Goal: Task Accomplishment & Management: Complete application form

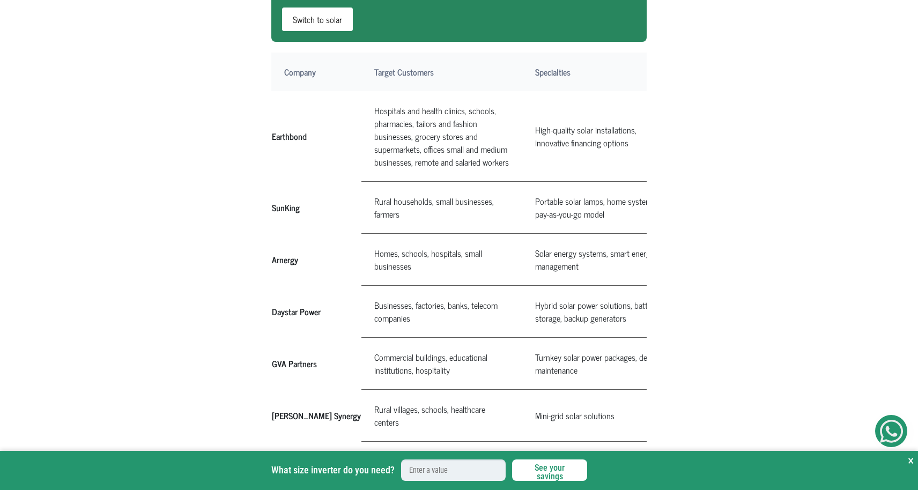
scroll to position [713, 0]
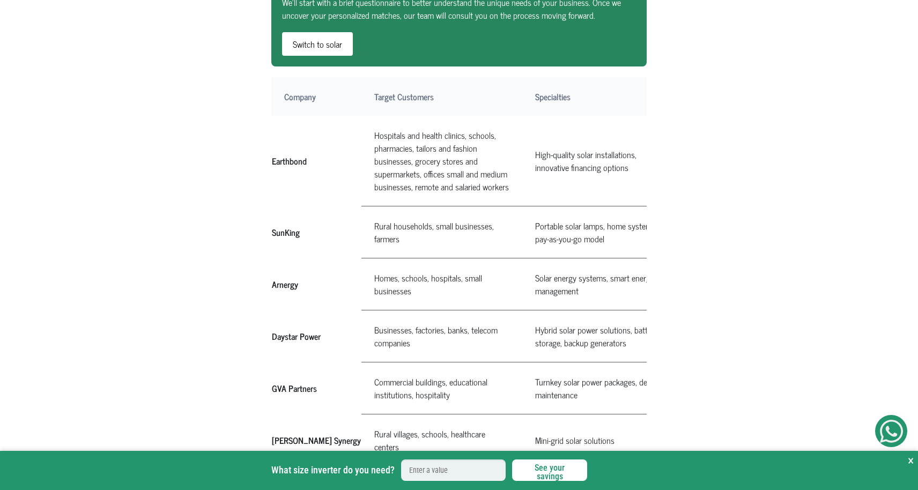
click at [279, 159] on th "Earthbond" at bounding box center [316, 161] width 90 height 91
copy th "Earthbond"
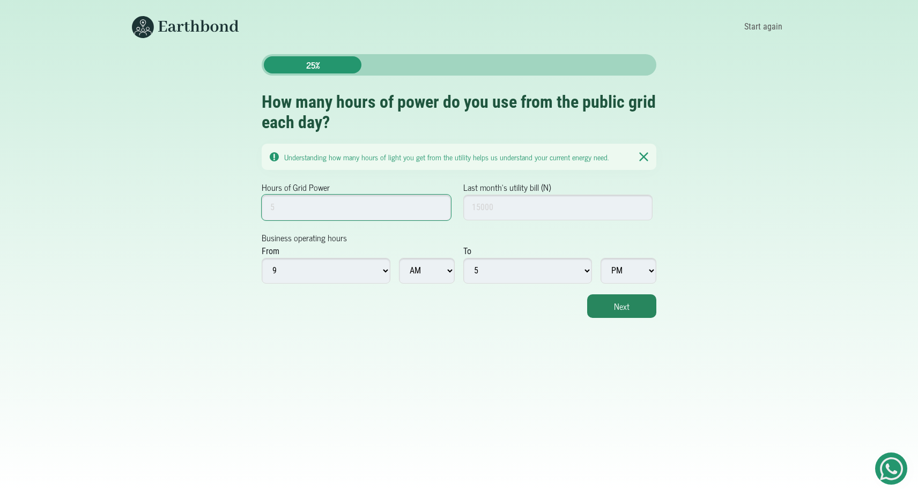
click at [389, 215] on input "Hours of Grid Power" at bounding box center [356, 208] width 189 height 26
type input "10"
click at [469, 235] on form "Hours of Grid Power 10 Last month's utility bill (N) Business operating hours F…" at bounding box center [459, 249] width 395 height 137
click at [481, 210] on input "Last month's utility bill (N)" at bounding box center [557, 208] width 189 height 26
type input "20000"
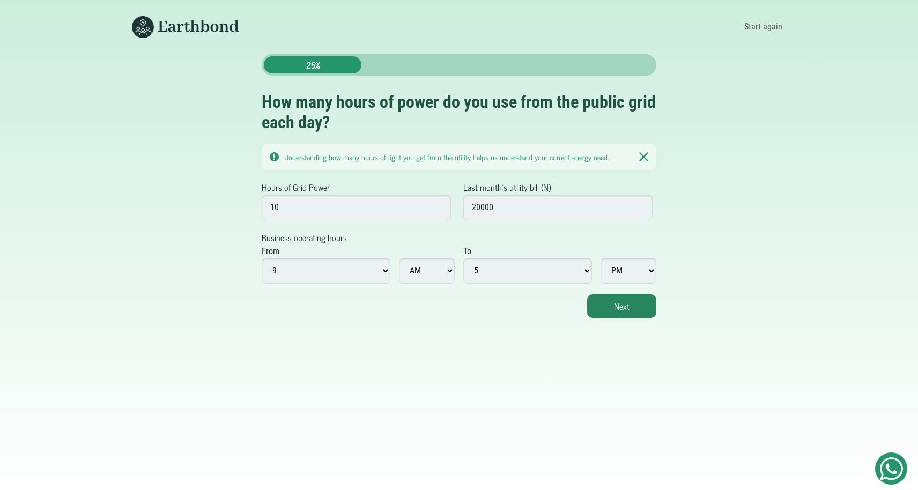
click at [450, 301] on div "Next" at bounding box center [459, 306] width 395 height 24
click at [601, 309] on button "Next" at bounding box center [621, 306] width 69 height 24
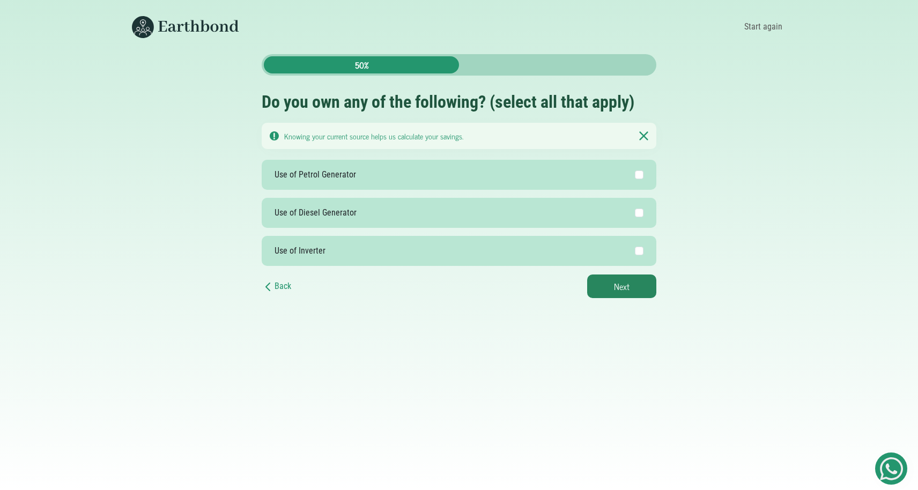
click at [639, 178] on input "Use of Petrol Generator" at bounding box center [639, 175] width 9 height 9
checkbox input "true"
click at [632, 285] on button "Next" at bounding box center [621, 287] width 69 height 24
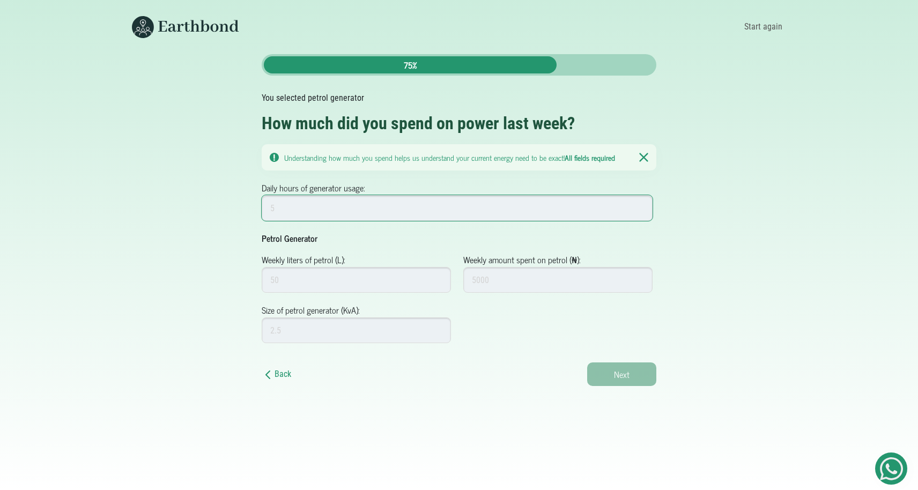
click at [465, 215] on input "Daily hours of generator usage:" at bounding box center [457, 208] width 391 height 26
type input "5"
click at [363, 278] on input "Weekly liters of petrol (L):" at bounding box center [356, 280] width 189 height 26
type input "100"
click at [484, 282] on input "Weekly amount spent on petrol (₦):" at bounding box center [557, 280] width 189 height 26
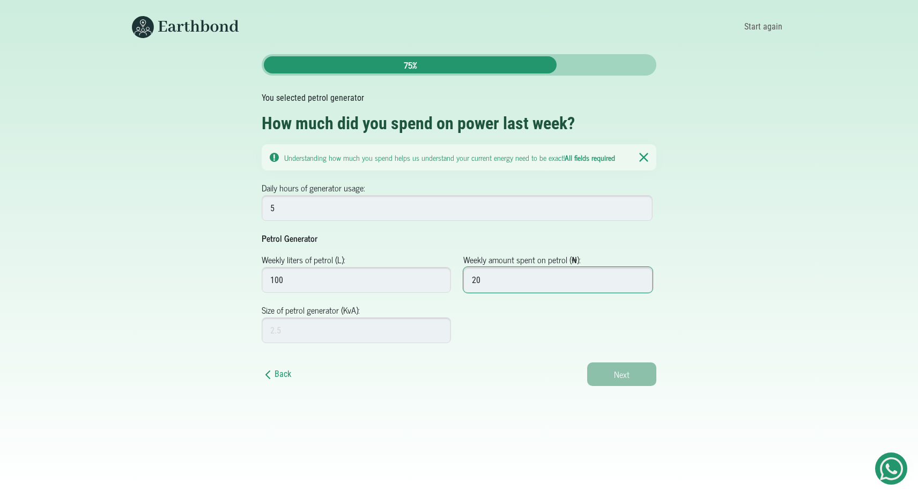
type input "2"
type input "5"
type input "100000"
click at [379, 343] on input "Size of petrol generator (KvA):" at bounding box center [356, 330] width 189 height 26
type input "2.5"
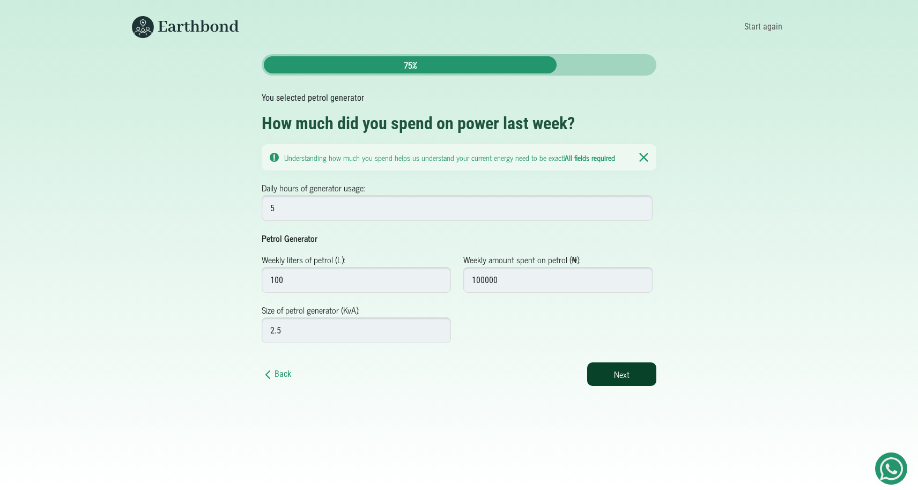
click at [601, 375] on button "Next" at bounding box center [621, 375] width 69 height 24
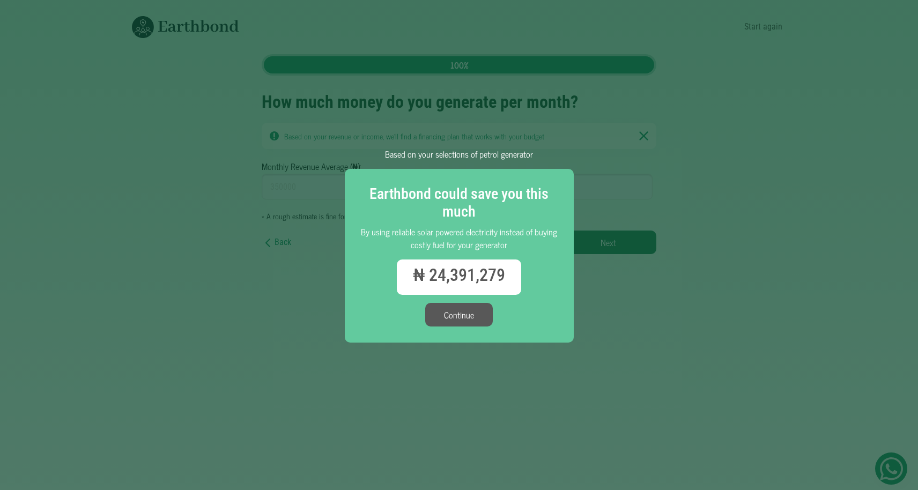
click at [453, 321] on button "Continue" at bounding box center [459, 315] width 68 height 24
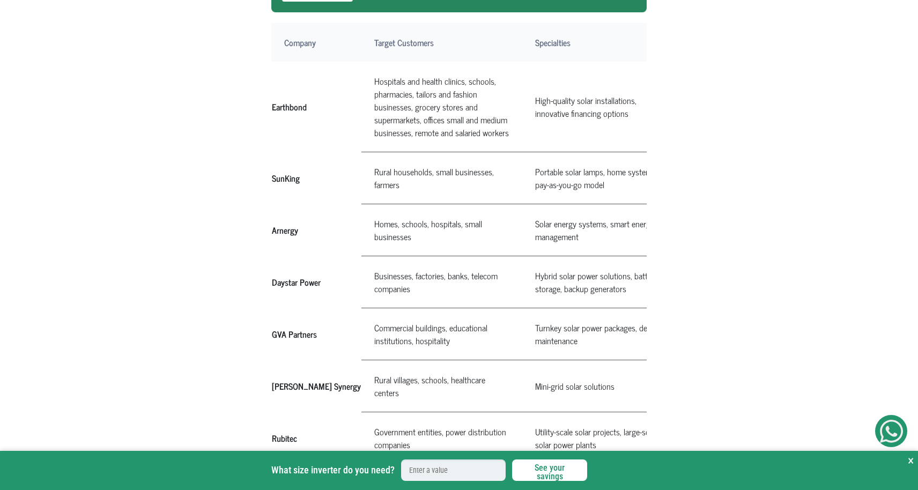
scroll to position [776, 0]
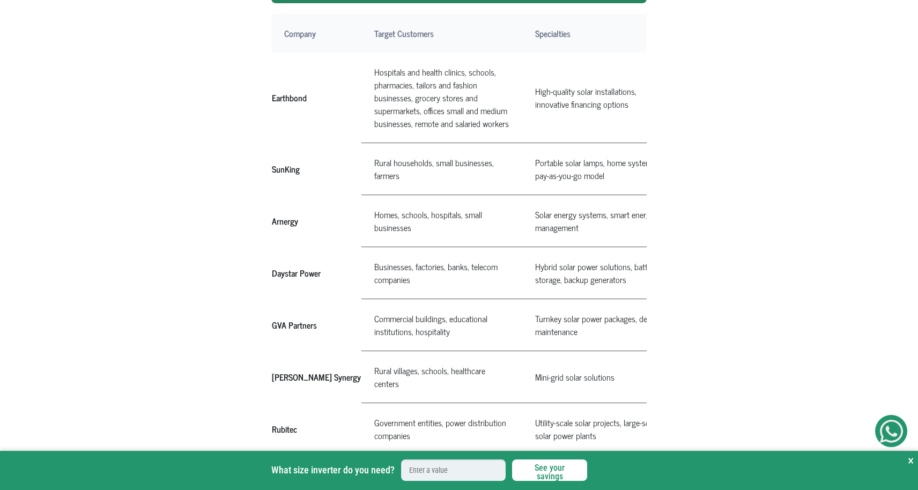
click at [286, 220] on th "Arnergy" at bounding box center [316, 221] width 90 height 52
copy th "Arnergy"
